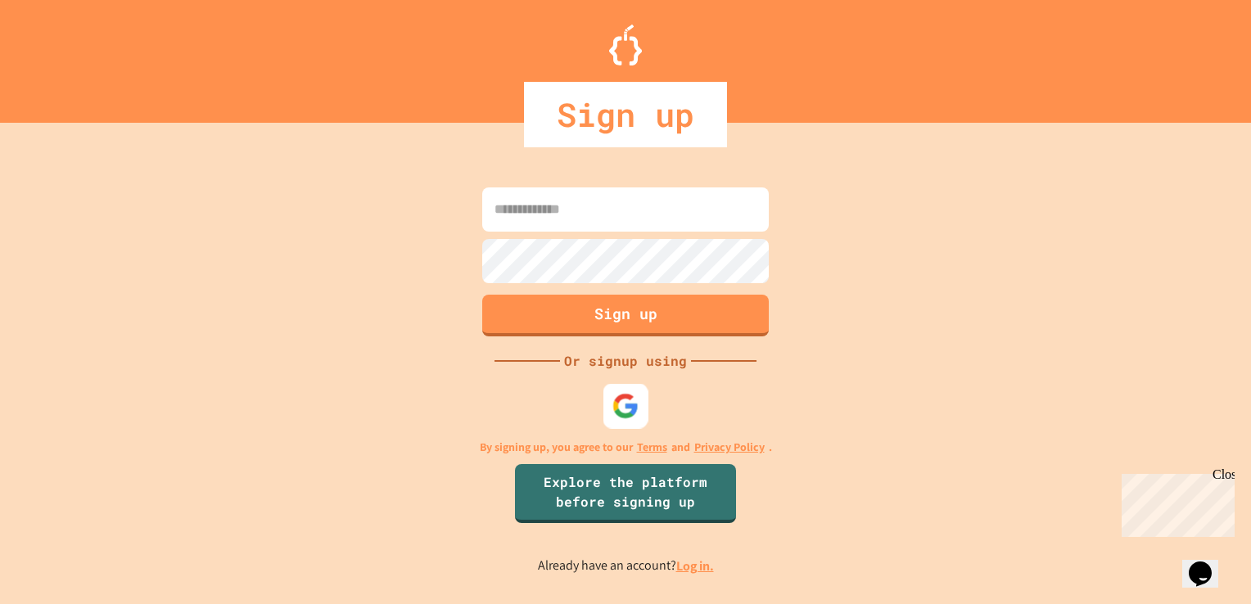
click at [627, 413] on img at bounding box center [625, 406] width 27 height 27
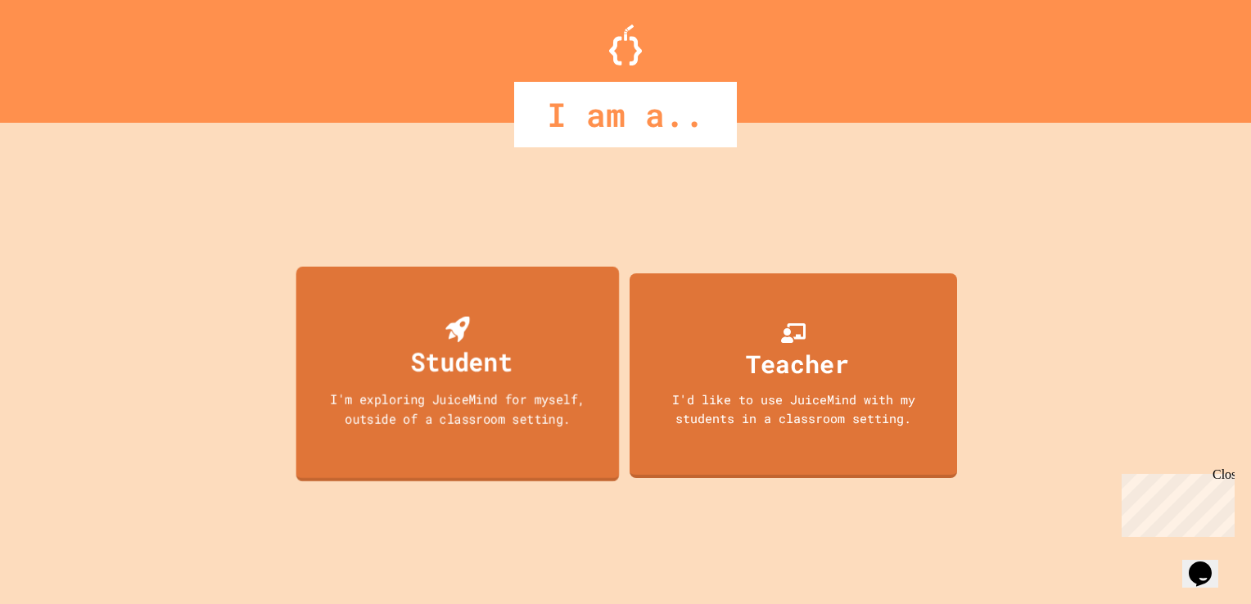
click at [488, 352] on div "Student" at bounding box center [462, 361] width 102 height 38
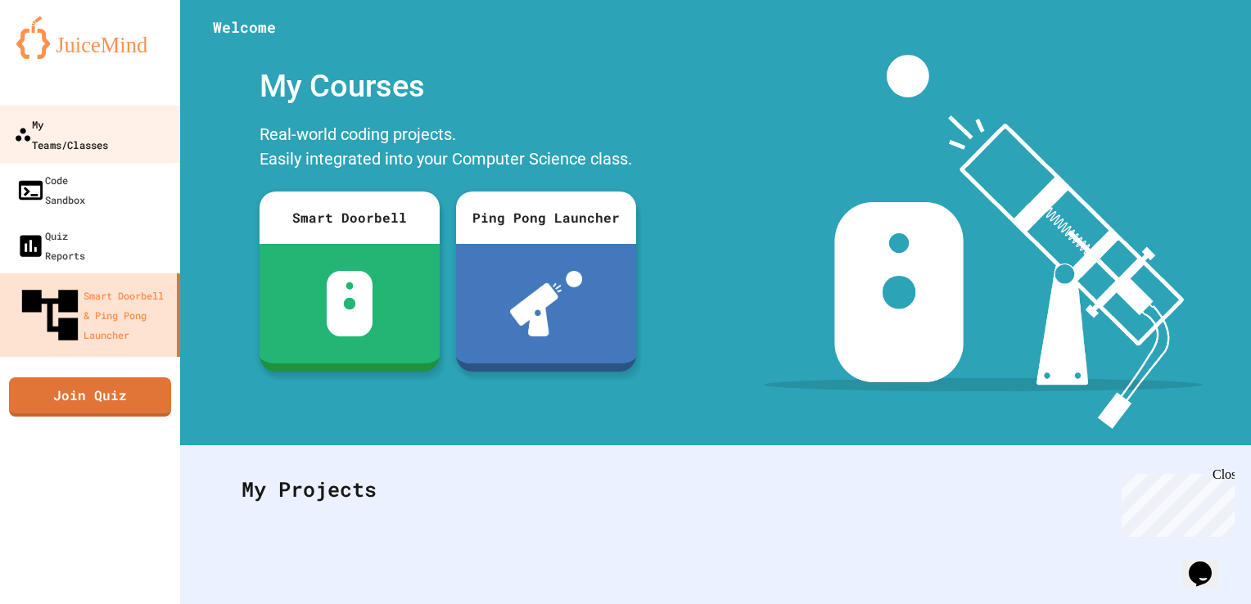
click at [108, 129] on div "My Teams/Classes" at bounding box center [61, 134] width 94 height 40
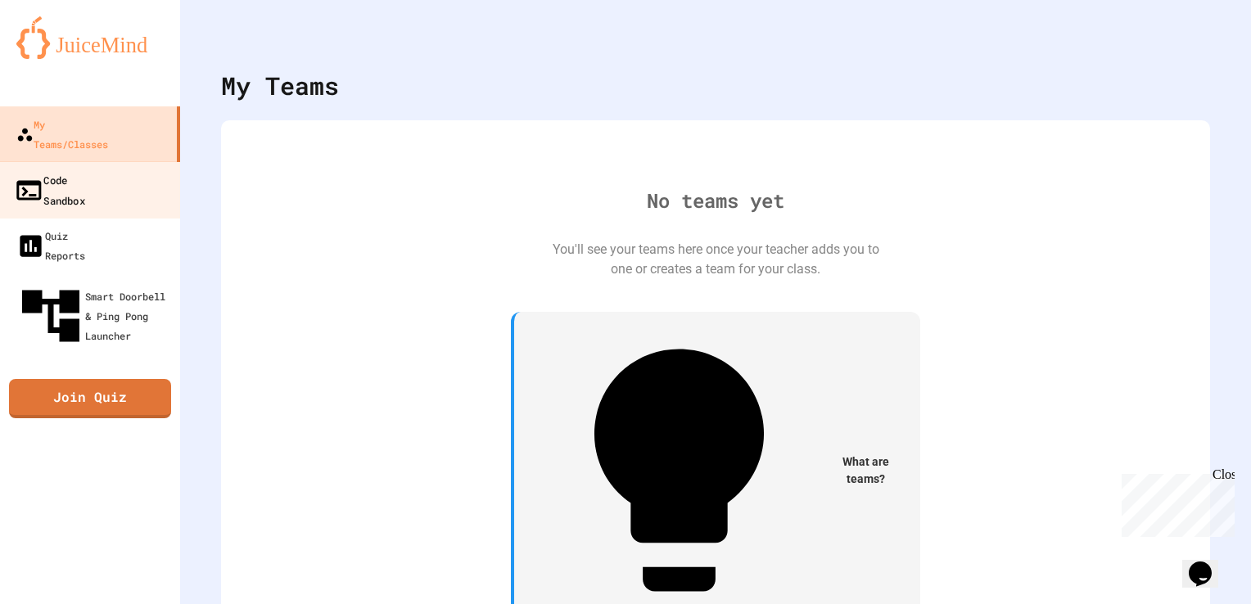
click at [69, 169] on div "Code Sandbox" at bounding box center [49, 189] width 71 height 40
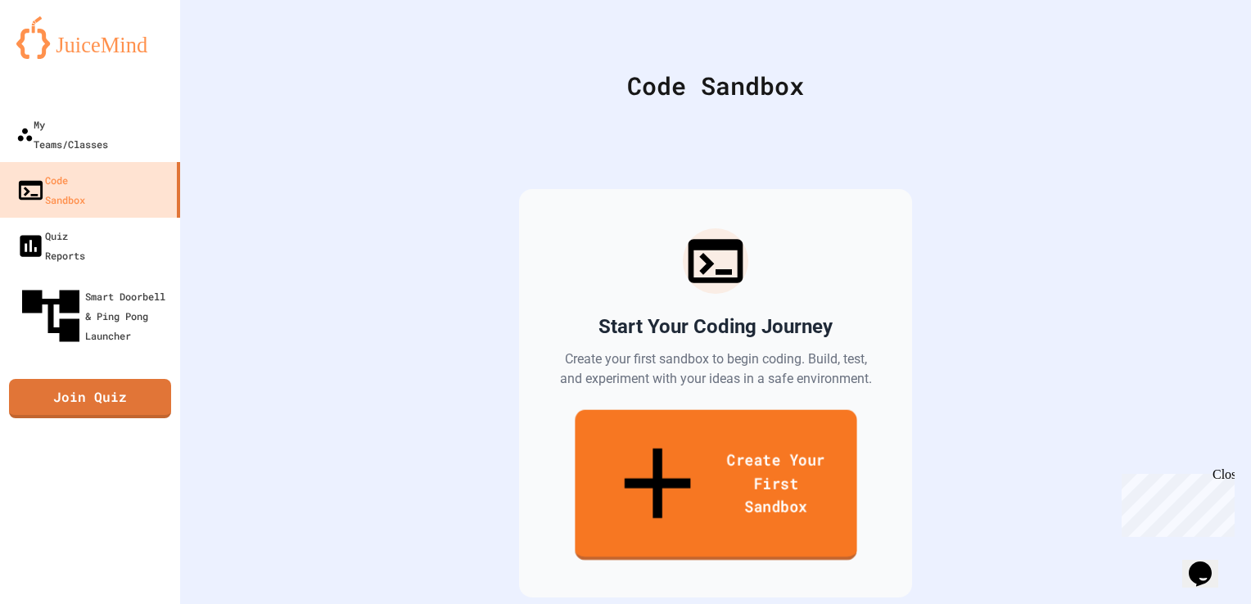
click at [723, 436] on link "Create Your First Sandbox" at bounding box center [716, 485] width 282 height 151
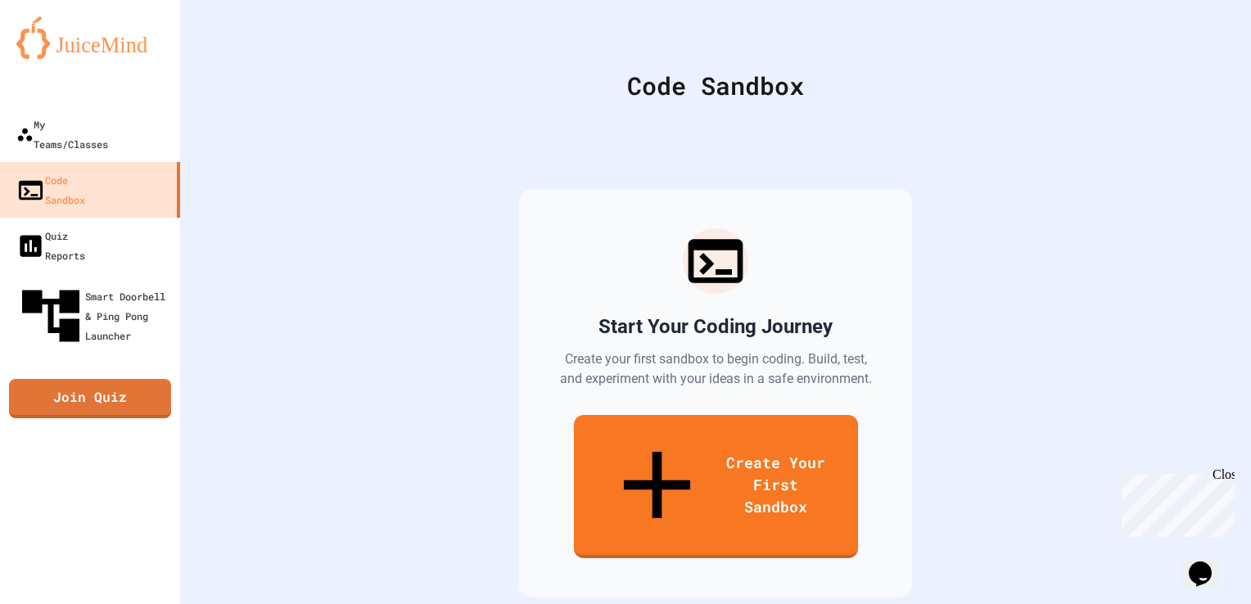
type input "*****"
click at [595, 316] on body "We are updating our servers at 7PM EST on 3/11/2025. JuiceMind should continue …" at bounding box center [625, 302] width 1251 height 604
type input "******"
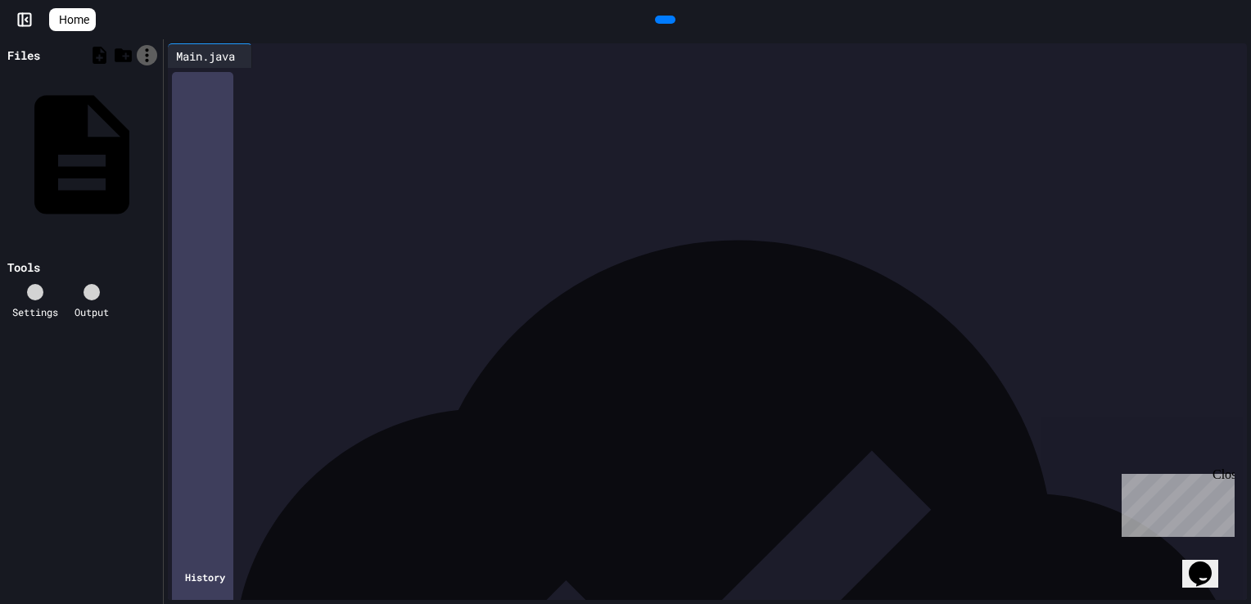
click at [144, 53] on icon at bounding box center [147, 55] width 20 height 20
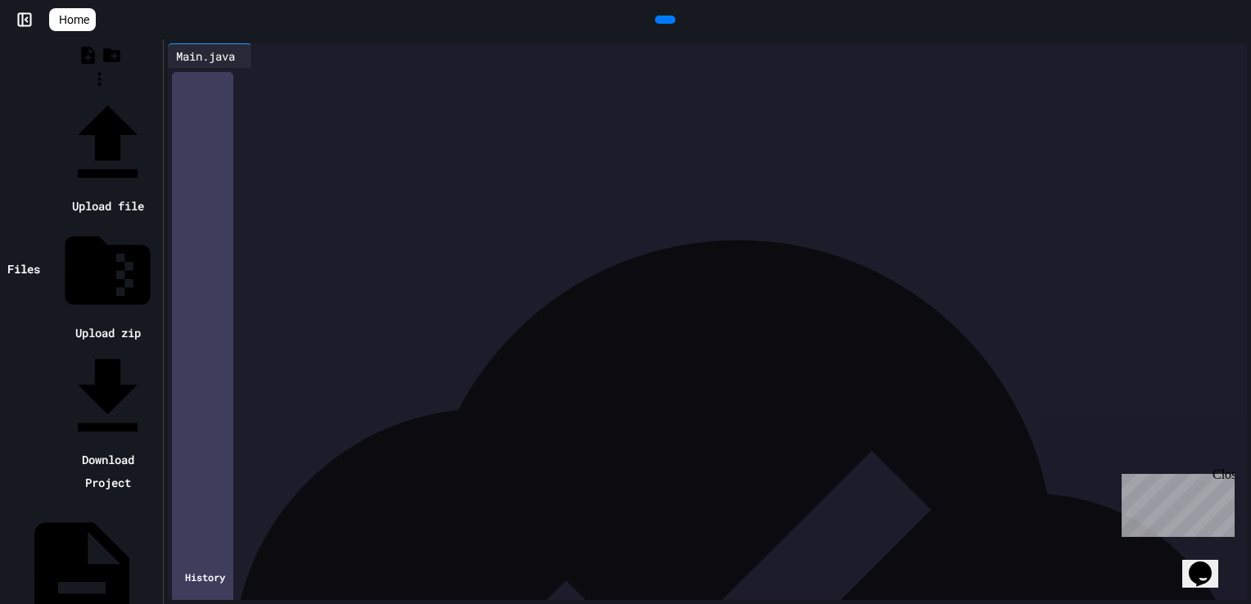
click at [159, 93] on li "Upload file" at bounding box center [107, 155] width 102 height 125
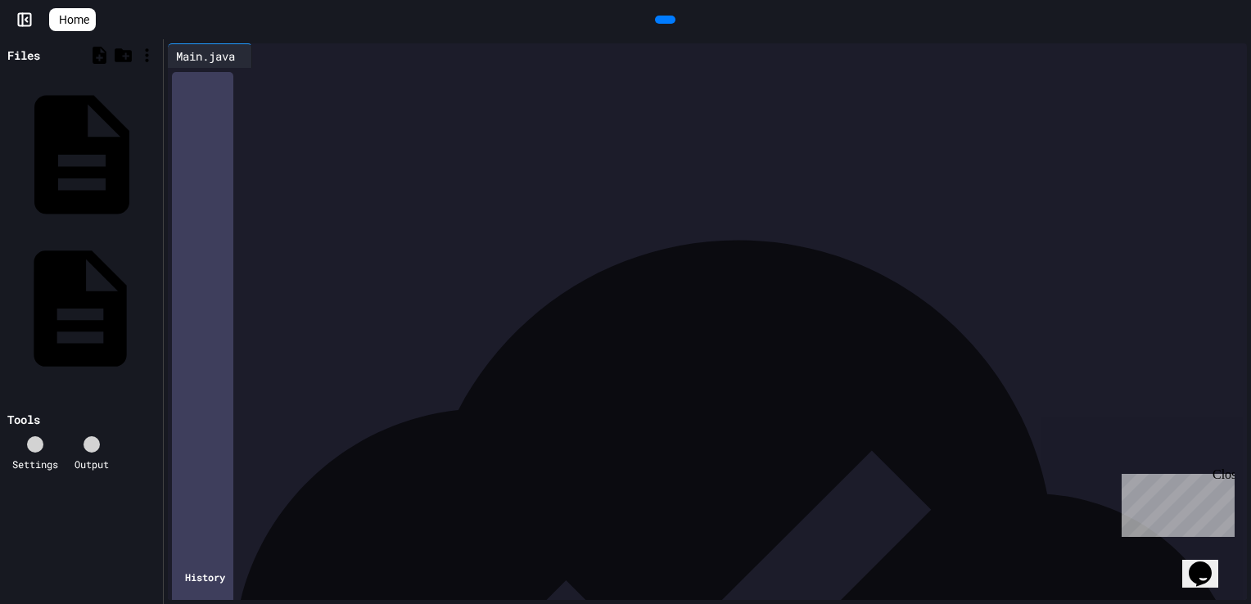
click at [156, 309] on icon at bounding box center [156, 309] width 0 height 0
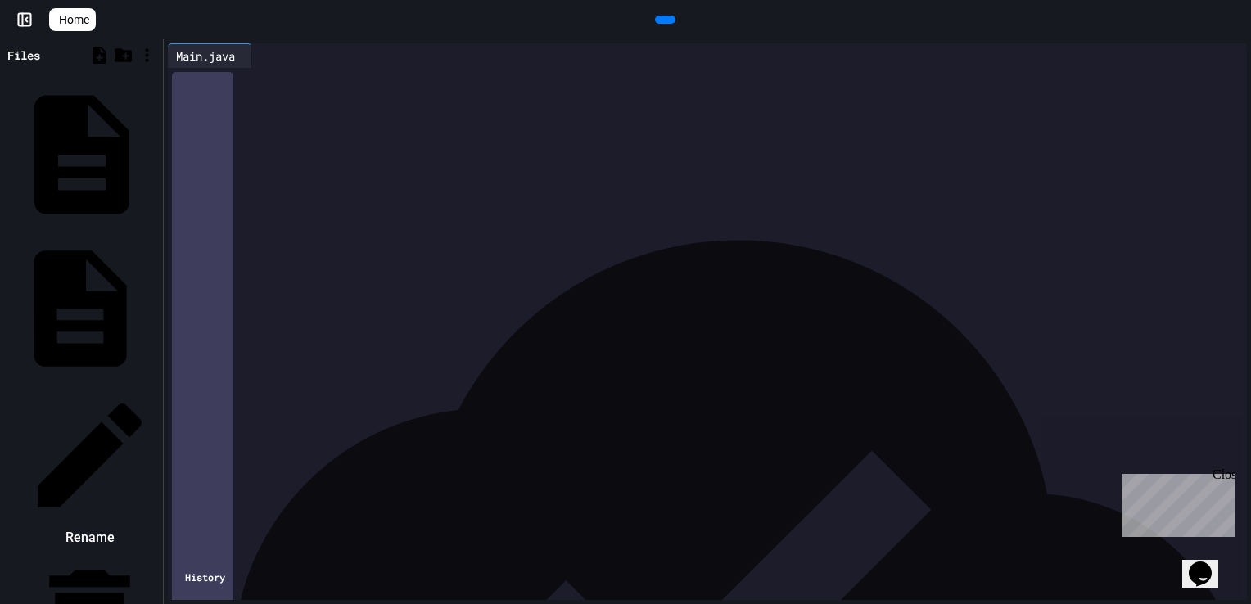
click at [47, 386] on div at bounding box center [81, 386] width 155 height 0
click at [274, 60] on icon at bounding box center [268, 65] width 11 height 11
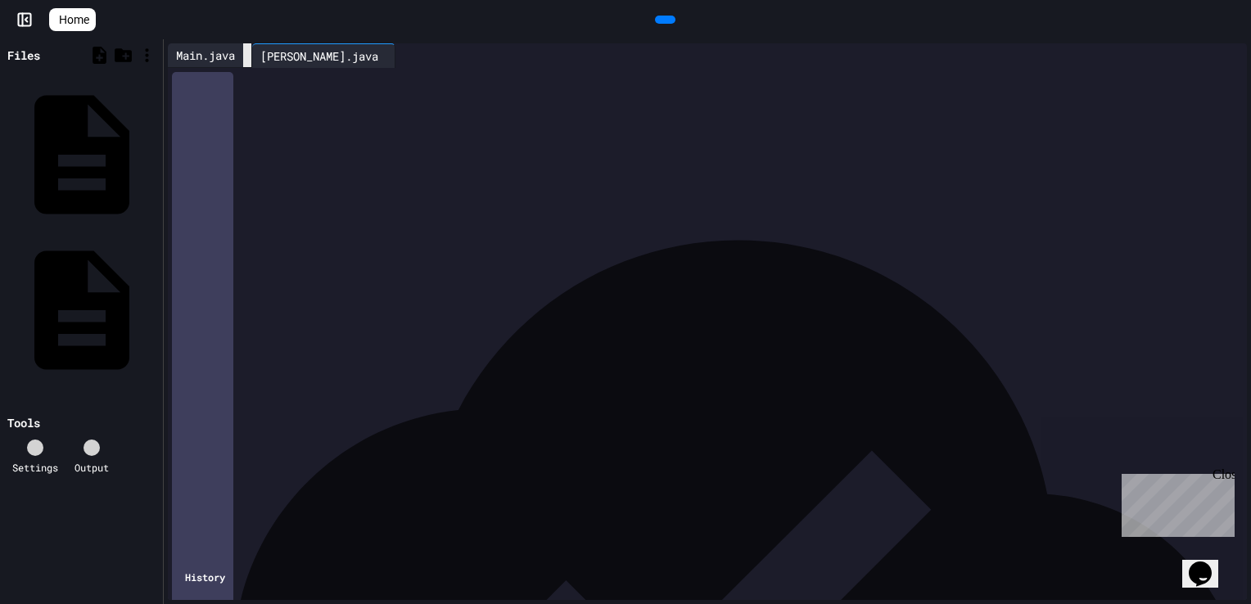
click at [247, 56] on icon at bounding box center [247, 56] width 0 height 0
click at [311, 47] on div at bounding box center [317, 55] width 13 height 25
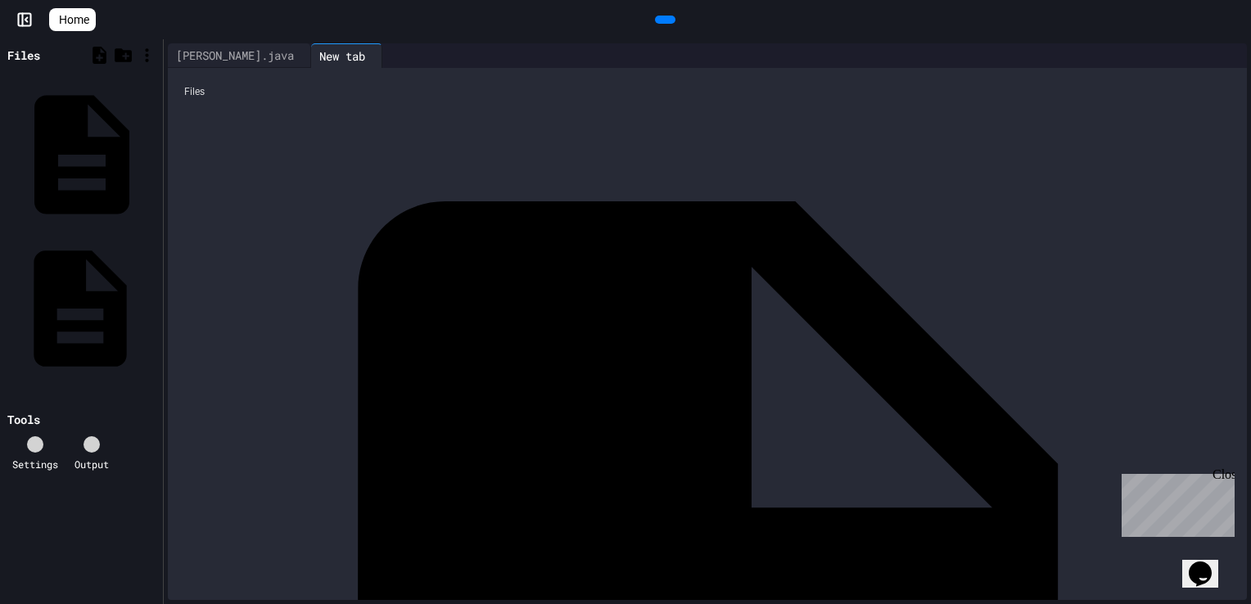
click at [154, 300] on div "Main.java" at bounding box center [154, 308] width 0 height 16
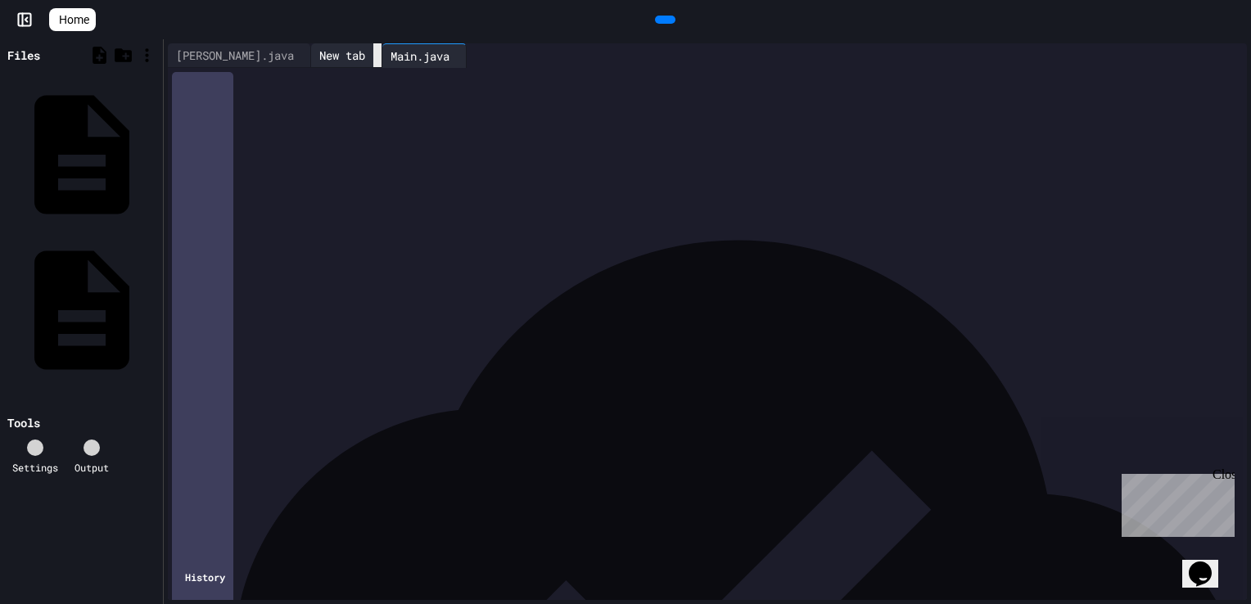
click at [377, 56] on icon at bounding box center [377, 56] width 0 height 0
click at [306, 56] on icon at bounding box center [306, 56] width 0 height 0
click at [247, 56] on icon at bounding box center [247, 56] width 0 height 0
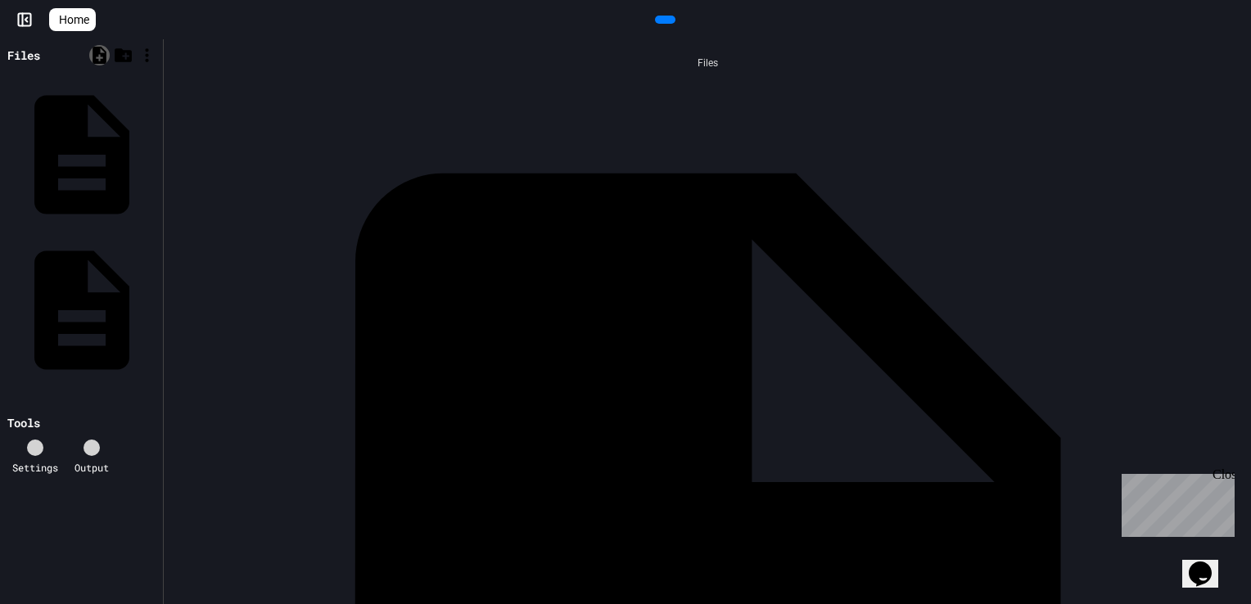
click at [102, 57] on icon at bounding box center [100, 55] width 14 height 17
click at [190, 43] on div "Files Emma.java Main.java" at bounding box center [707, 321] width 1087 height 565
click at [156, 153] on icon at bounding box center [156, 153] width 0 height 0
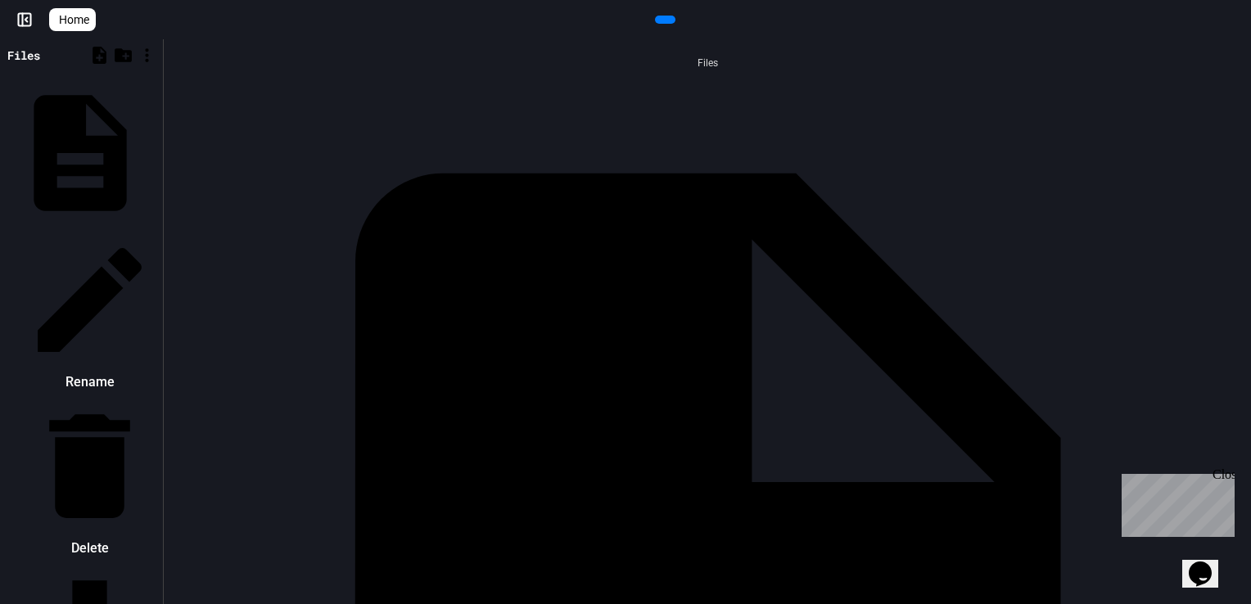
click at [159, 397] on li "Delete" at bounding box center [89, 479] width 138 height 165
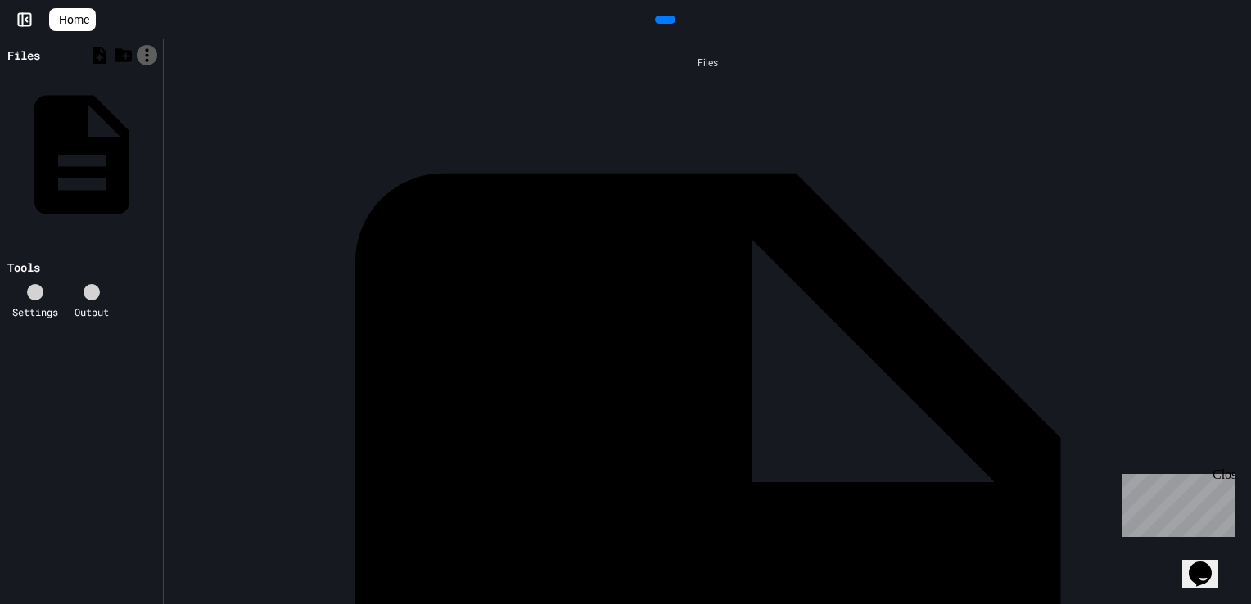
click at [147, 57] on icon at bounding box center [147, 55] width 20 height 20
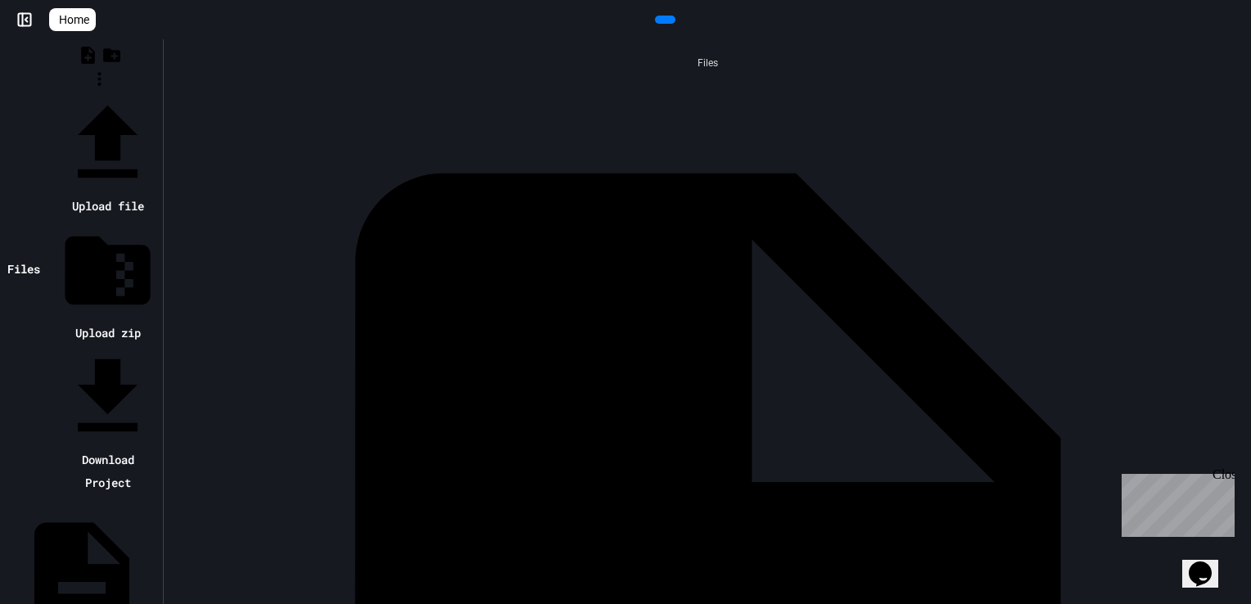
click at [159, 93] on div at bounding box center [107, 144] width 102 height 102
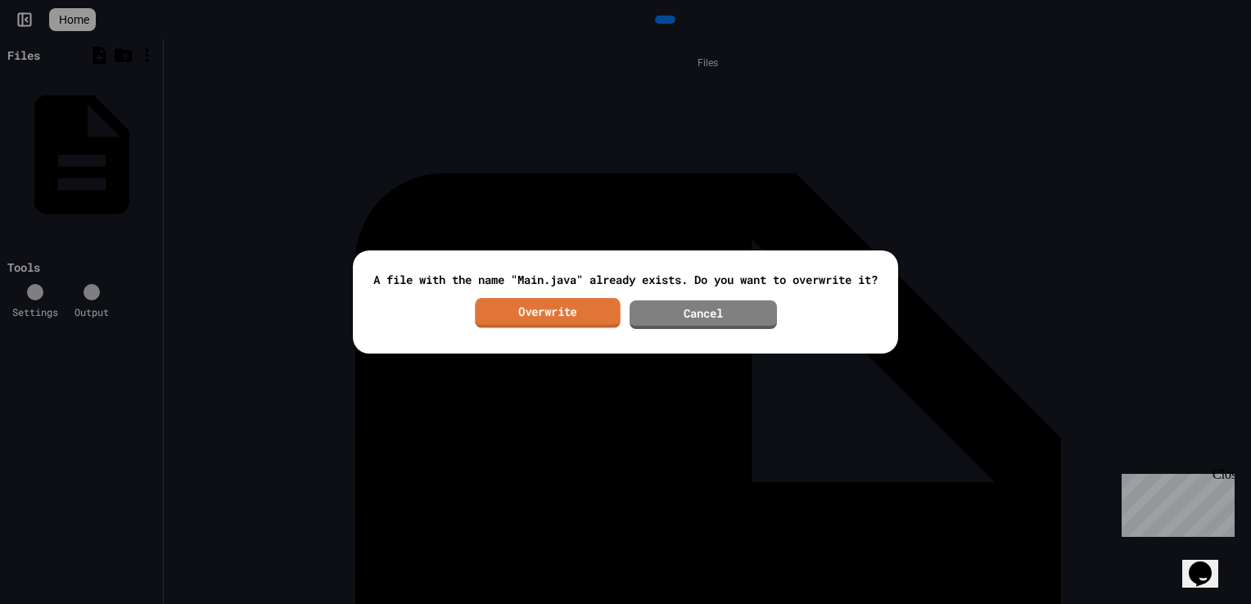
click at [578, 316] on link "Overwrite" at bounding box center [548, 313] width 146 height 30
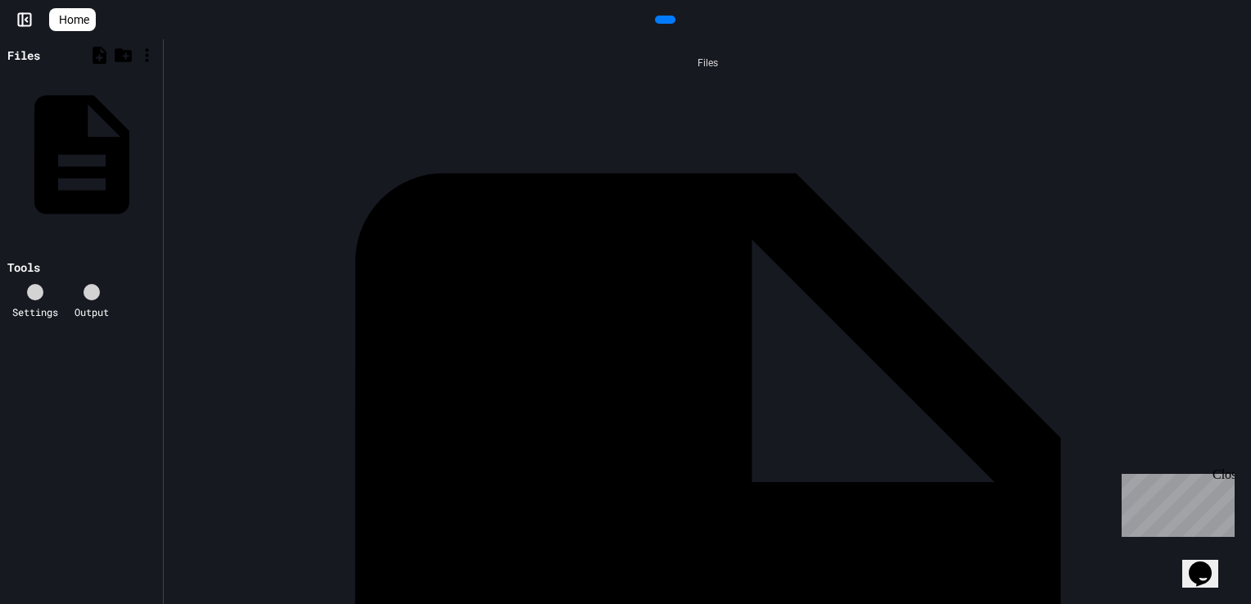
click at [1241, 603] on div "Main.java" at bounding box center [1241, 615] width 0 height 16
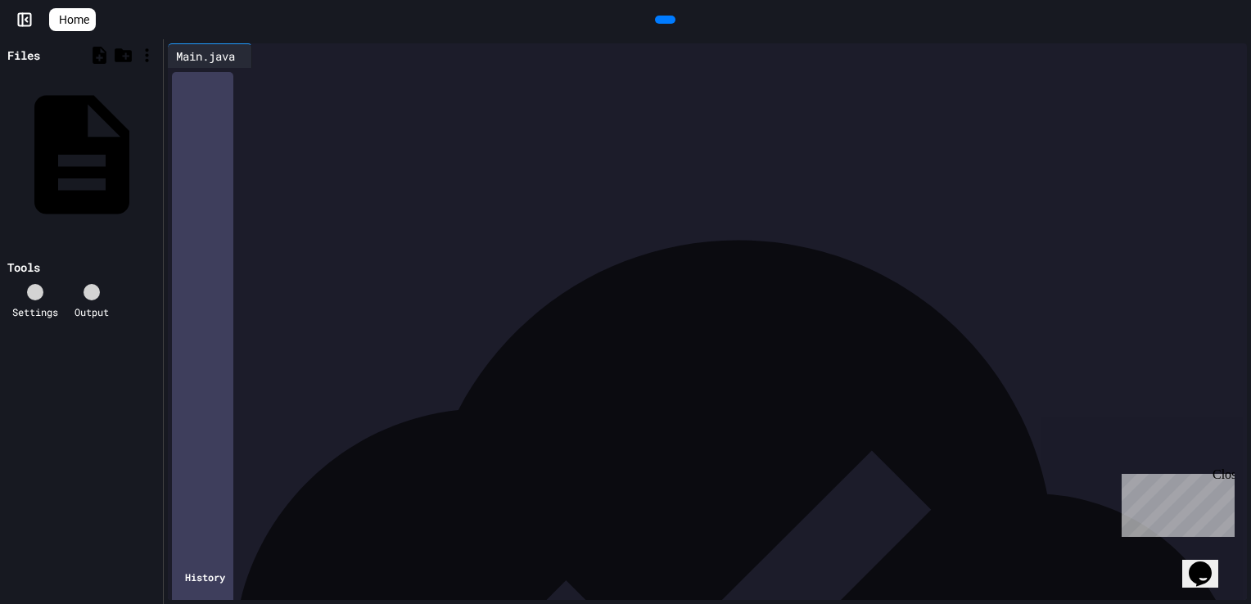
click at [672, 20] on div at bounding box center [665, 20] width 20 height 8
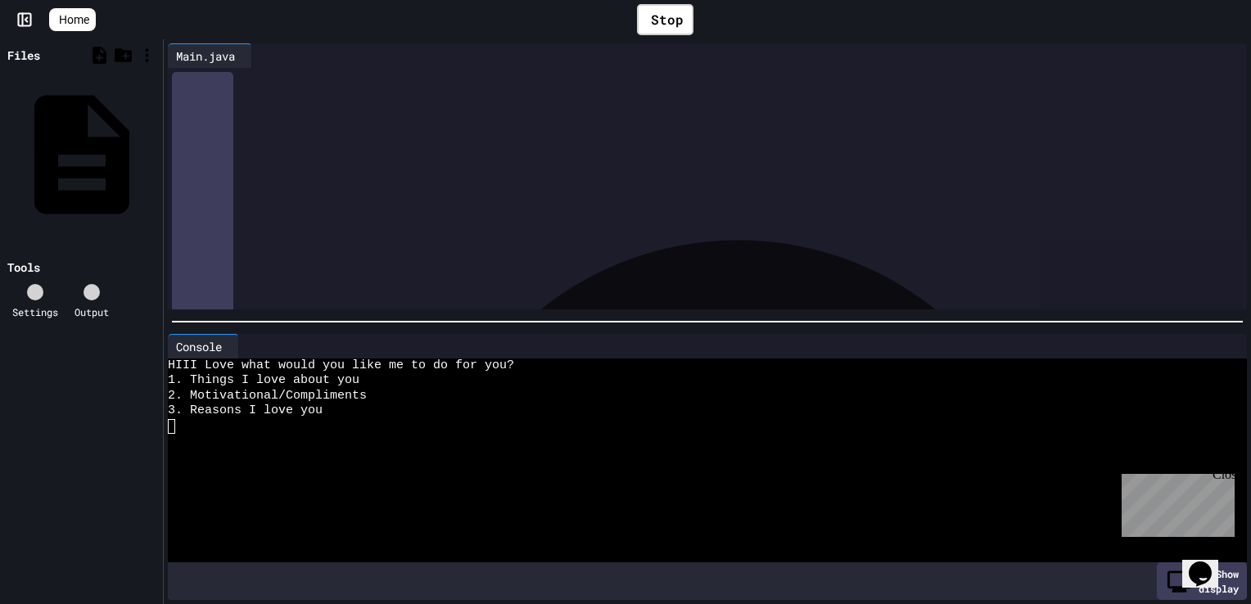
drag, startPoint x: 368, startPoint y: 341, endPoint x: 373, endPoint y: 401, distance: 60.8
click at [373, 401] on div "Console WWWWWWWWWWWWWWWWWWWWWWWWWWWWWWWW HIII Love what would you like me to do…" at bounding box center [707, 467] width 1079 height 266
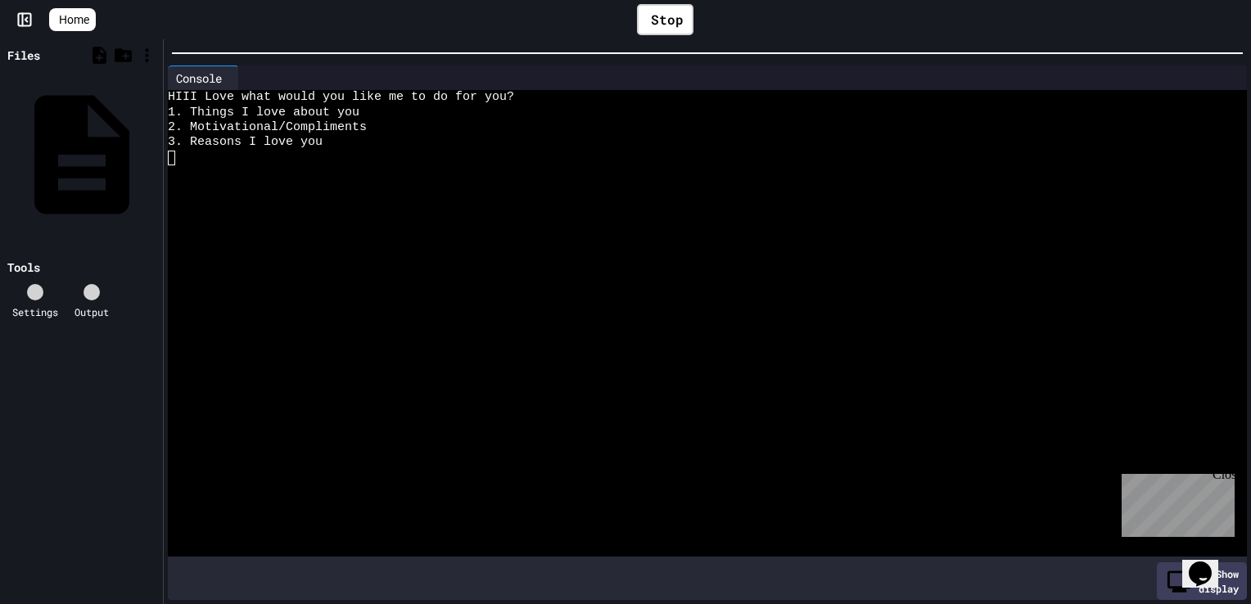
click at [1068, 47] on div at bounding box center [707, 53] width 1087 height 16
click at [174, 152] on textarea "Terminal input" at bounding box center [171, 158] width 7 height 15
click at [170, 159] on textarea "Terminal input" at bounding box center [171, 158] width 7 height 15
click at [183, 162] on div at bounding box center [695, 158] width 1054 height 15
click at [169, 156] on textarea "Terminal input" at bounding box center [171, 158] width 7 height 15
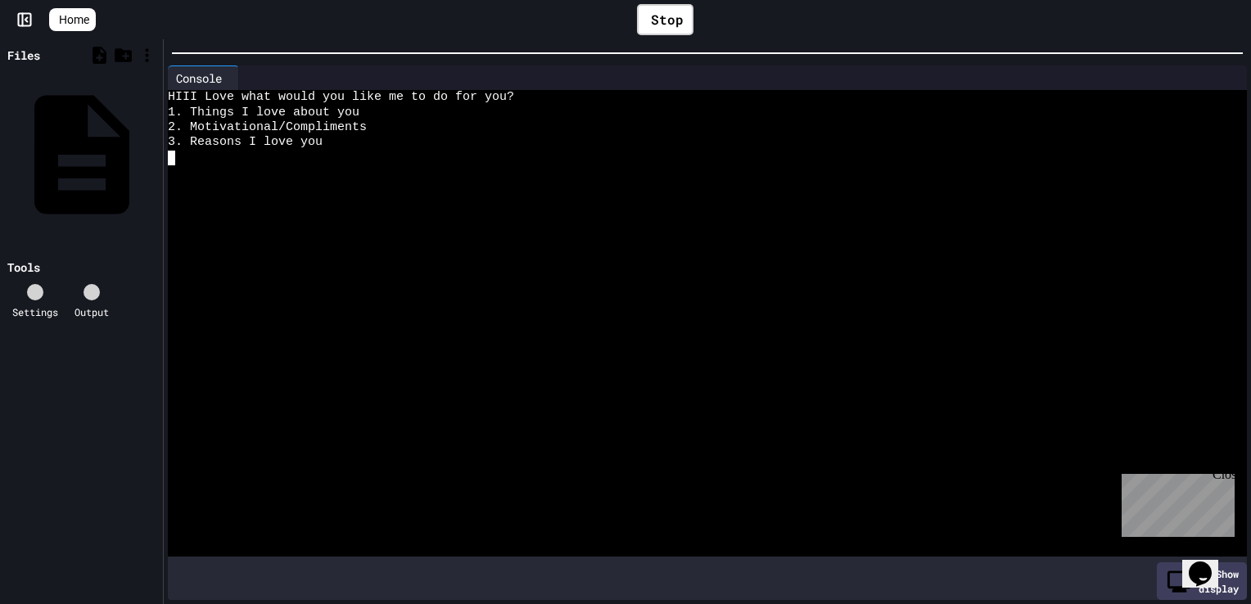
click at [359, 114] on div "1. Things I love about you" at bounding box center [695, 113] width 1054 height 15
click at [169, 160] on textarea "Terminal input" at bounding box center [171, 158] width 7 height 15
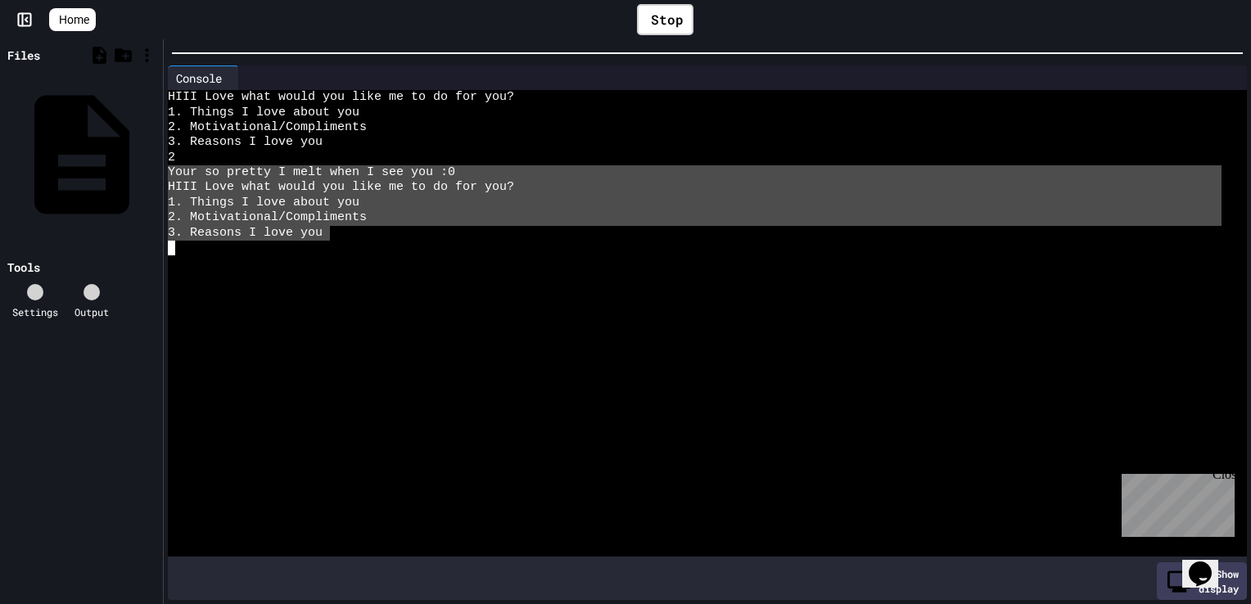
drag, startPoint x: 328, startPoint y: 237, endPoint x: 164, endPoint y: 176, distance: 174.9
click at [164, 176] on div "Console WWWWWWWWWWWWWWWWWWWWWWWWWWWWWWWW HIII Love what would you like me to do…" at bounding box center [707, 332] width 1087 height 543
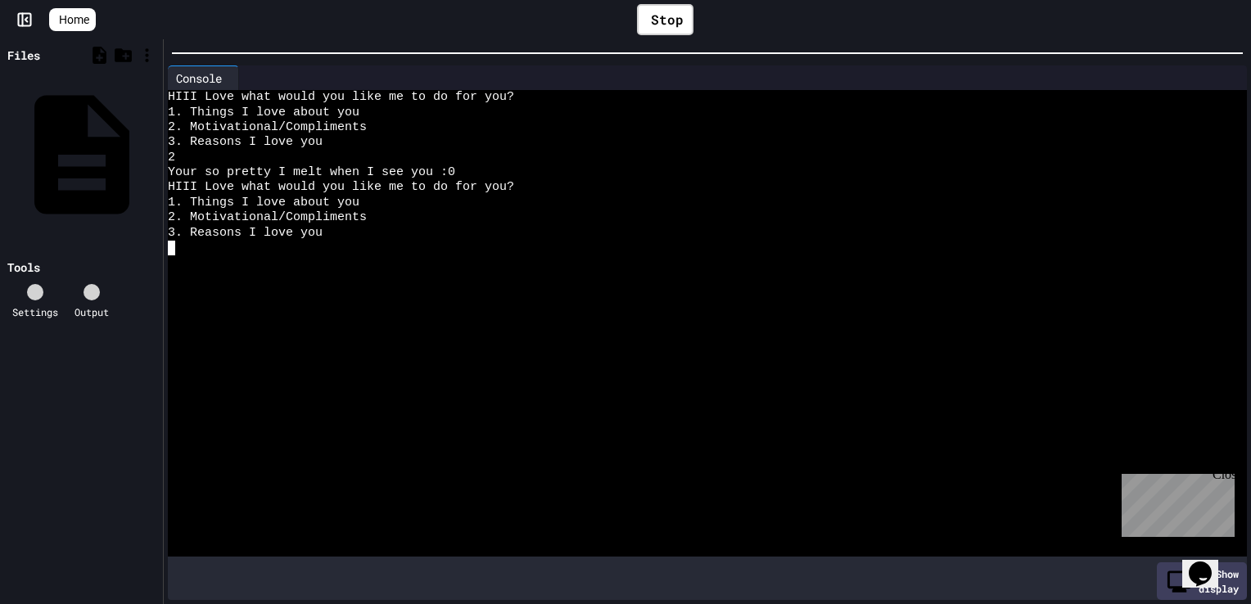
click at [190, 156] on div "2" at bounding box center [695, 158] width 1054 height 15
click at [170, 250] on textarea "Terminal input" at bounding box center [171, 248] width 7 height 15
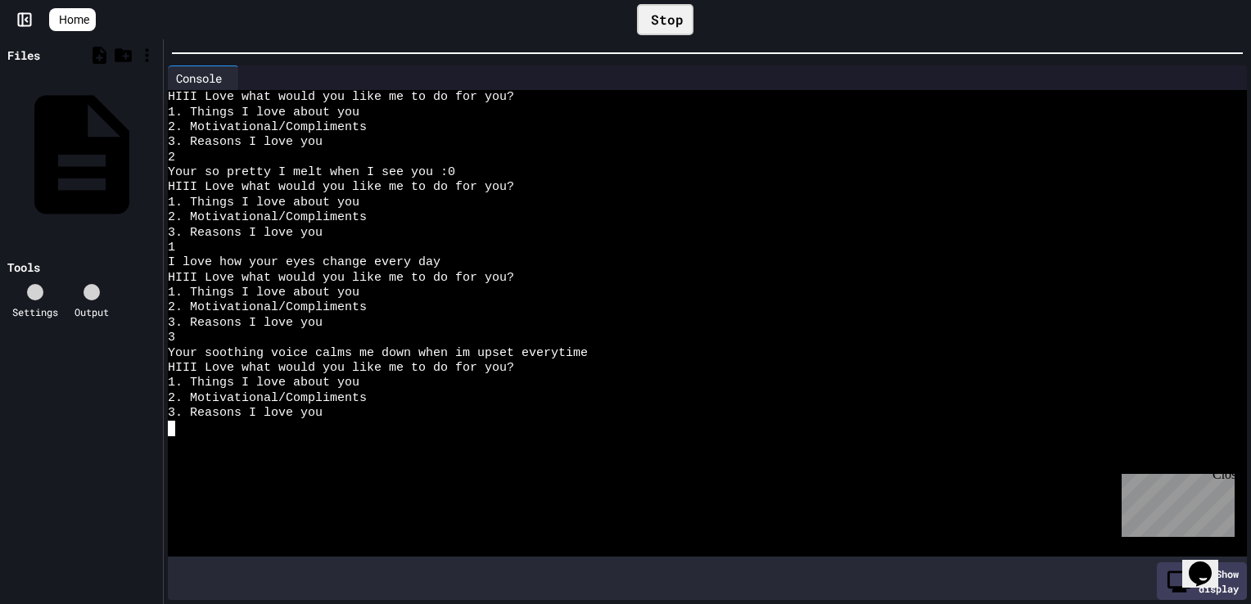
click at [663, 21] on div "Stop" at bounding box center [665, 19] width 56 height 31
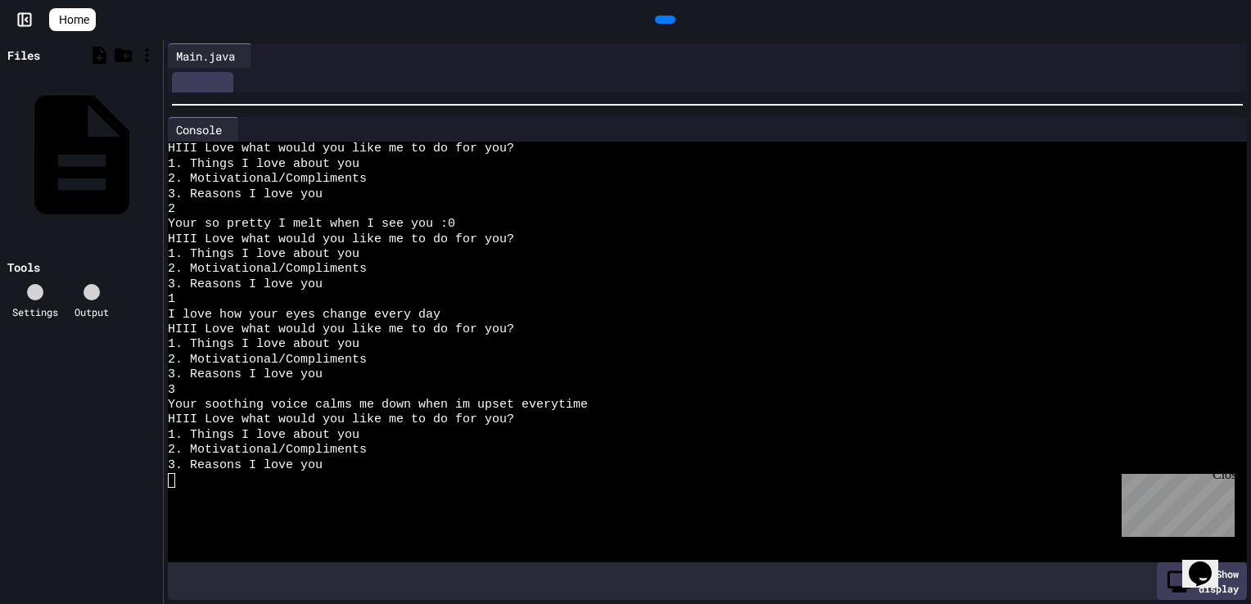
click at [349, 105] on div at bounding box center [707, 105] width 1087 height 16
click at [247, 56] on icon at bounding box center [247, 56] width 0 height 0
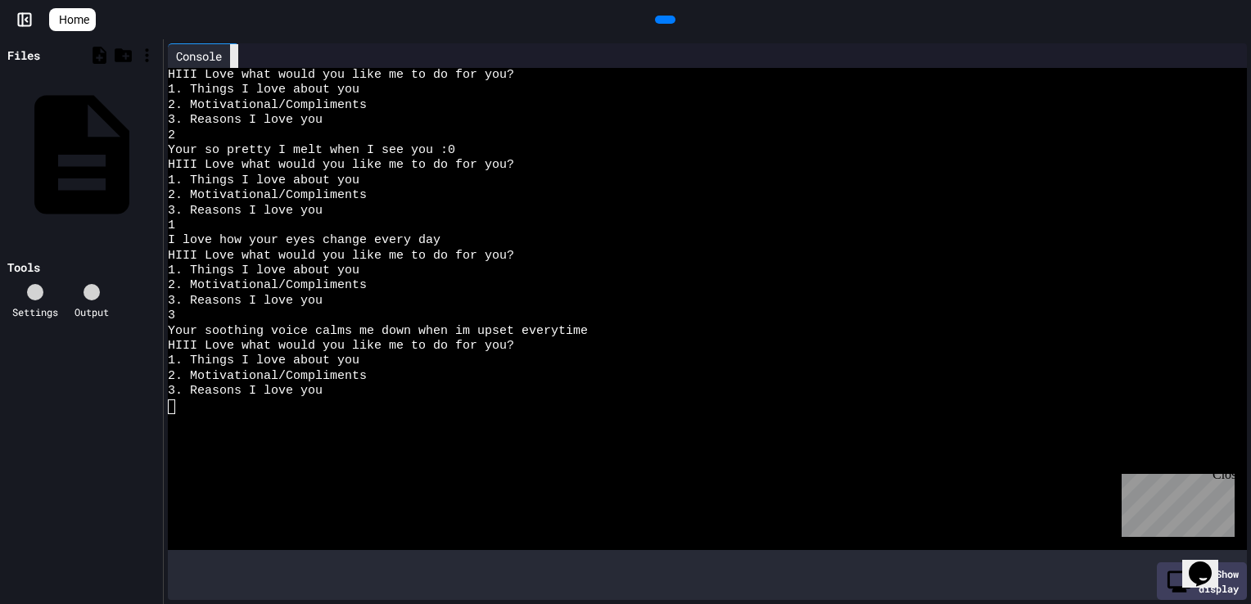
click at [243, 61] on icon at bounding box center [243, 66] width 11 height 11
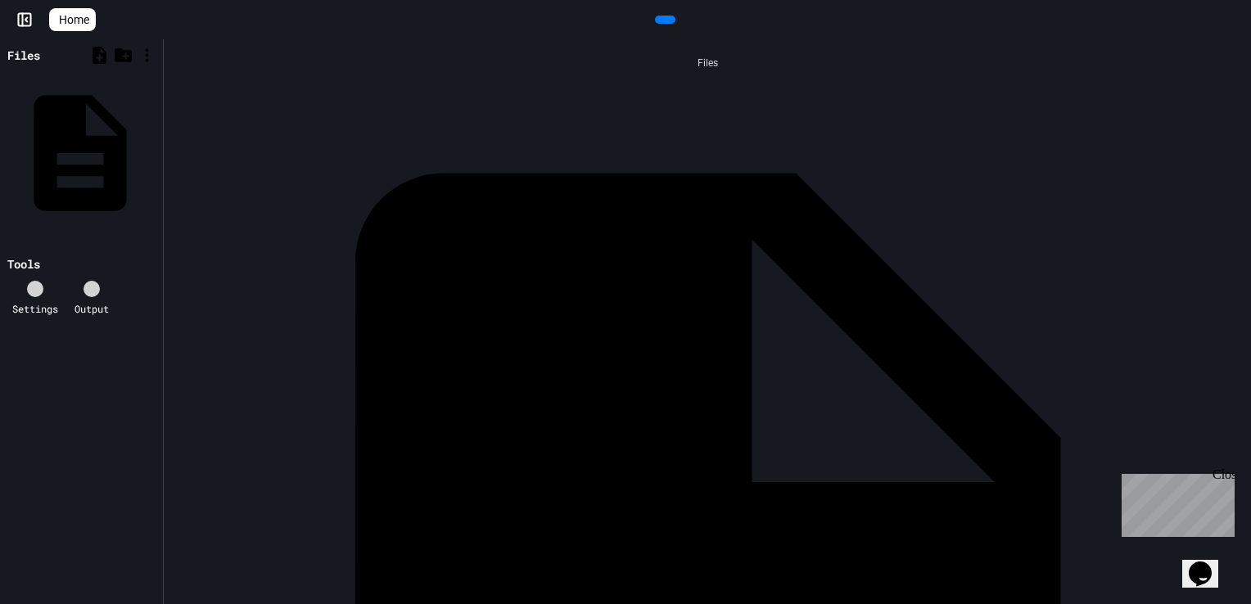
click at [156, 153] on icon at bounding box center [156, 153] width 0 height 0
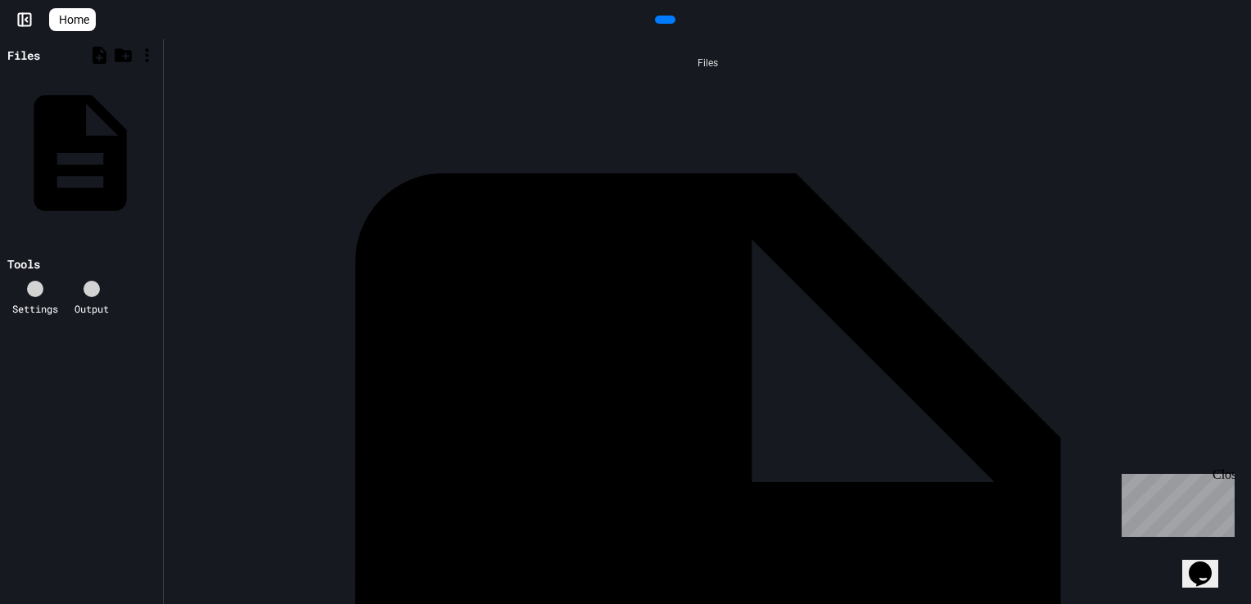
click at [156, 153] on icon at bounding box center [156, 153] width 0 height 0
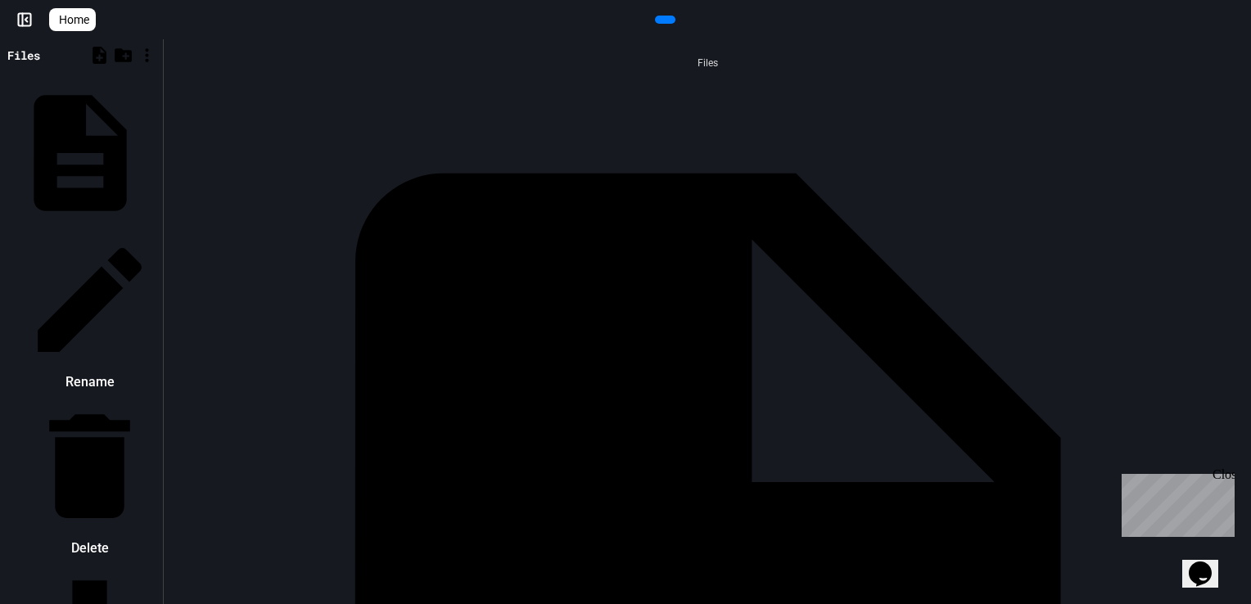
click at [159, 397] on li "Delete" at bounding box center [89, 479] width 138 height 165
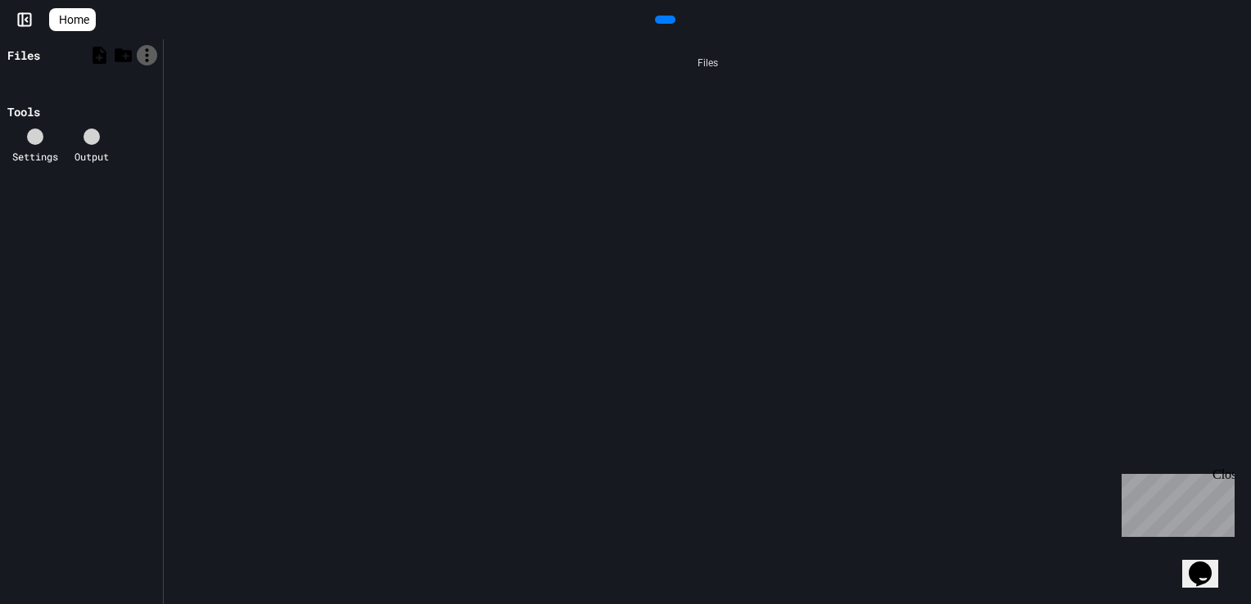
click at [145, 52] on icon at bounding box center [147, 55] width 20 height 20
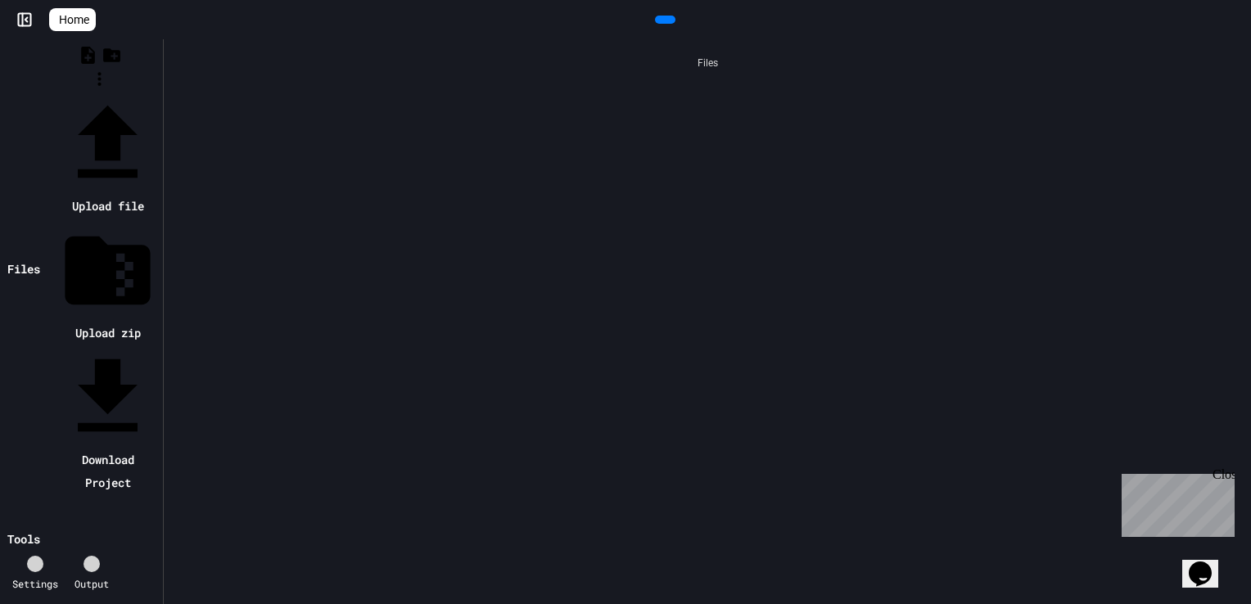
click at [138, 106] on icon at bounding box center [108, 142] width 60 height 73
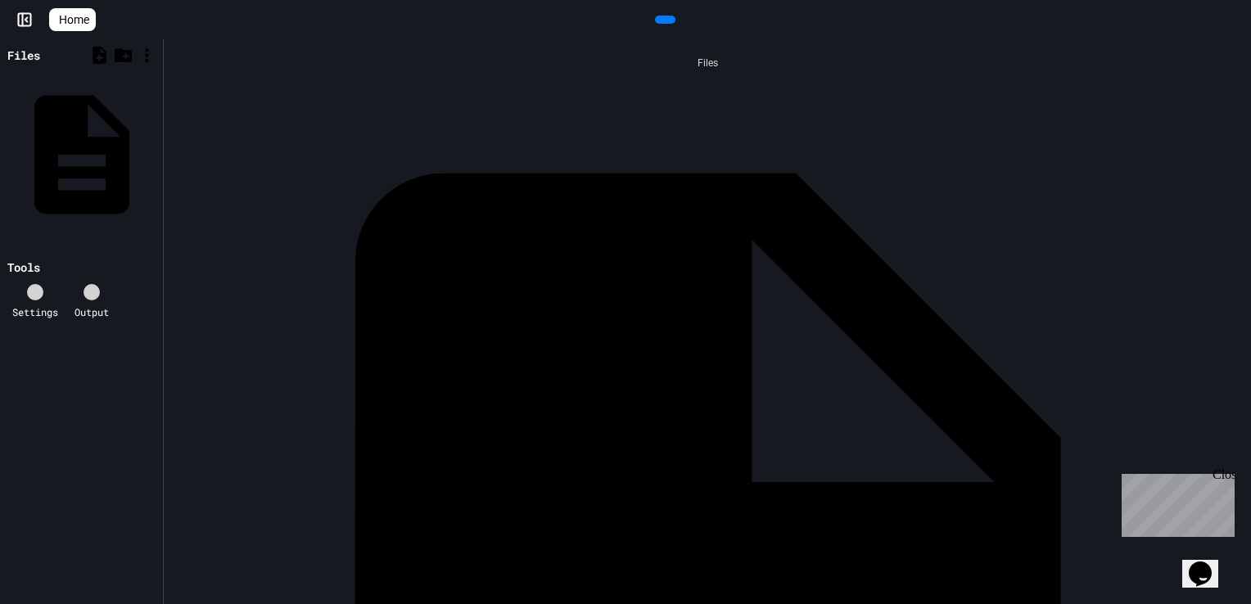
click at [278, 83] on div "Main.java" at bounding box center [707, 615] width 1071 height 1072
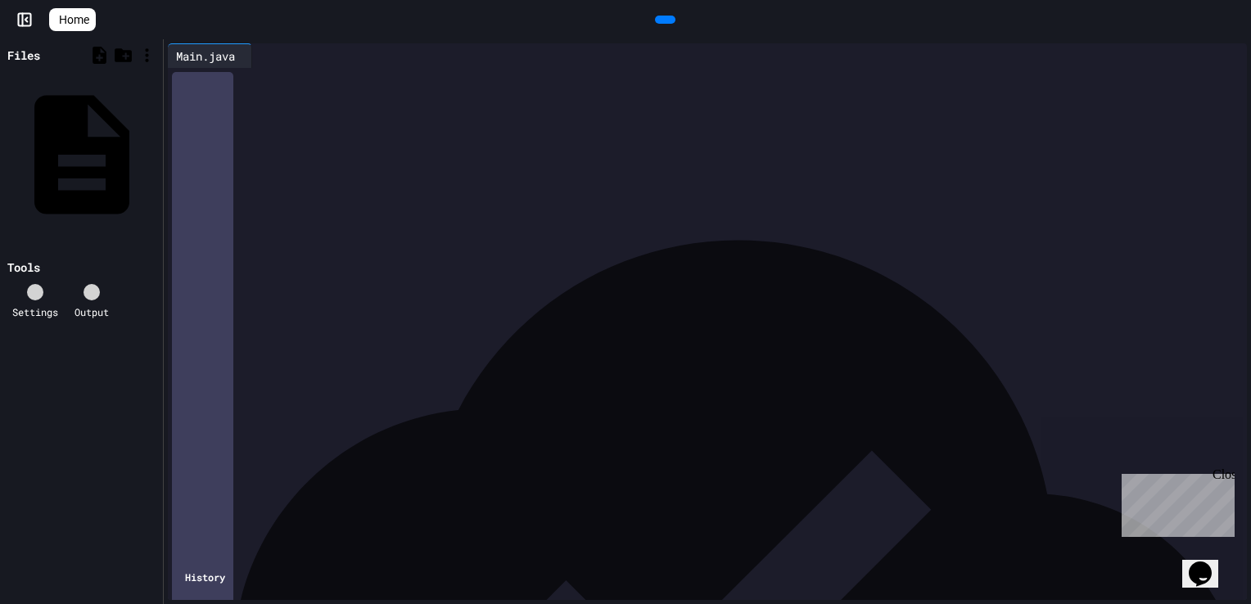
click at [663, 20] on icon at bounding box center [663, 20] width 0 height 0
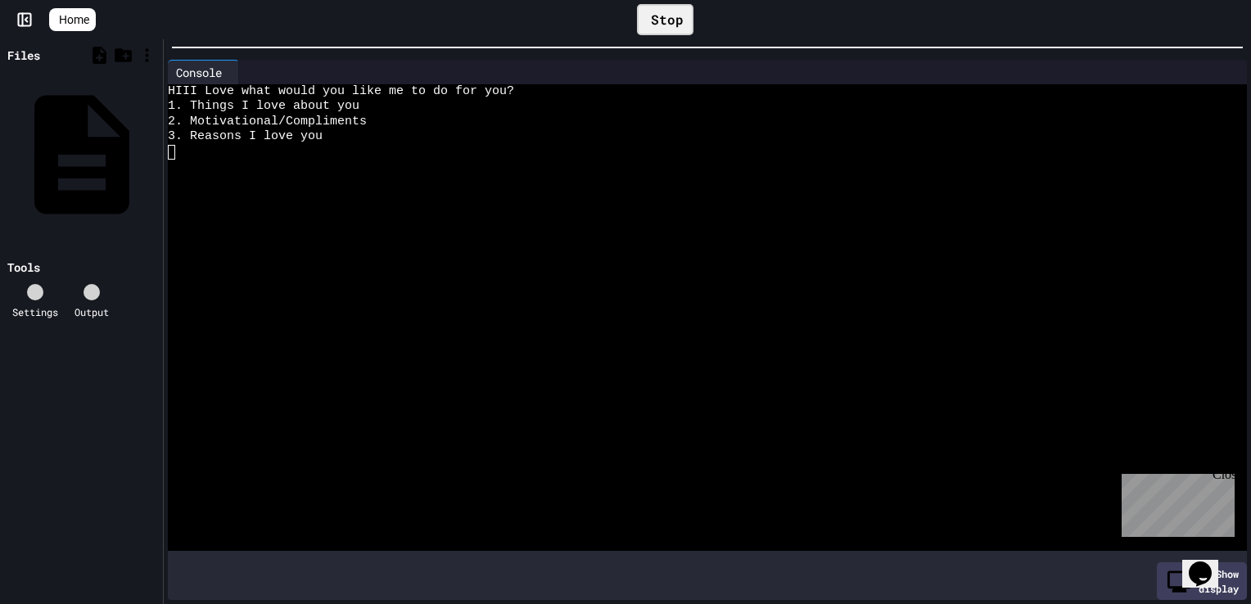
click at [896, 0] on html "**********" at bounding box center [625, 302] width 1251 height 604
click at [170, 151] on textarea "Terminal input" at bounding box center [171, 152] width 7 height 15
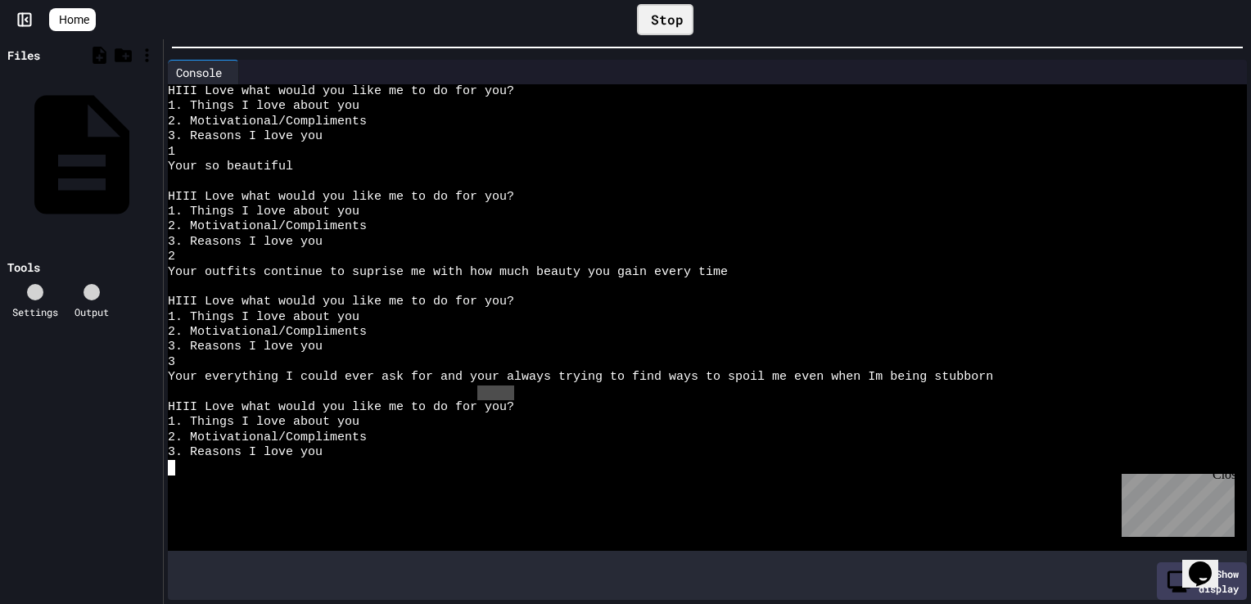
drag, startPoint x: 512, startPoint y: 395, endPoint x: 475, endPoint y: 386, distance: 37.7
click at [475, 386] on div at bounding box center [695, 393] width 1054 height 15
click at [168, 471] on textarea "Terminal input" at bounding box center [171, 468] width 7 height 15
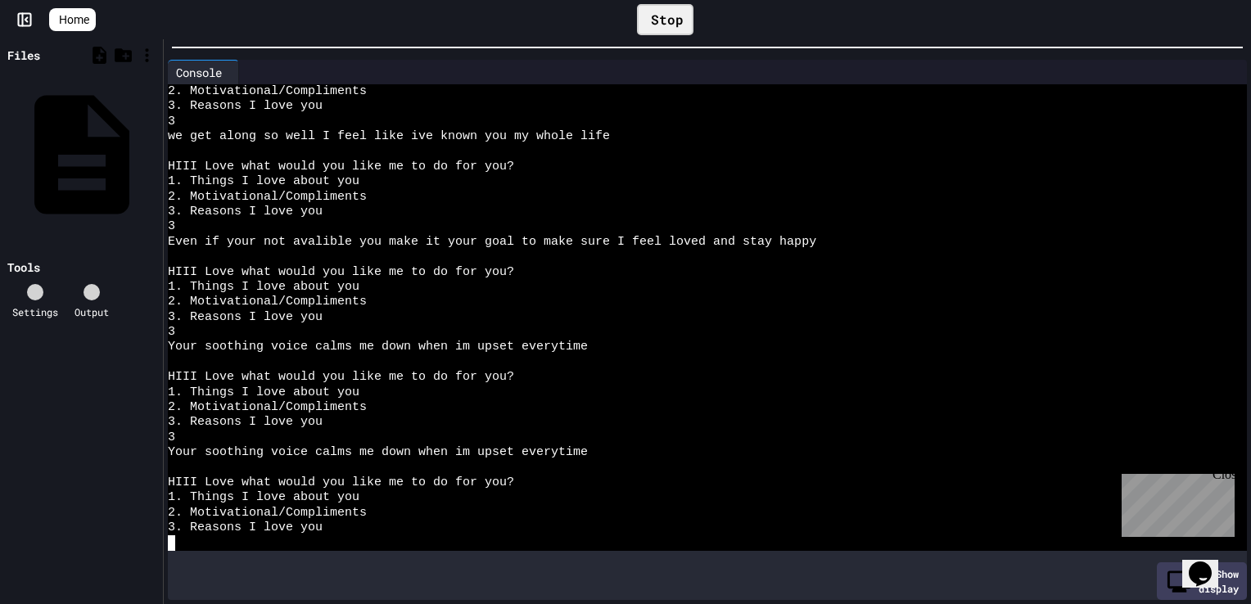
scroll to position [2983, 0]
